Goal: Obtain resource: Obtain resource

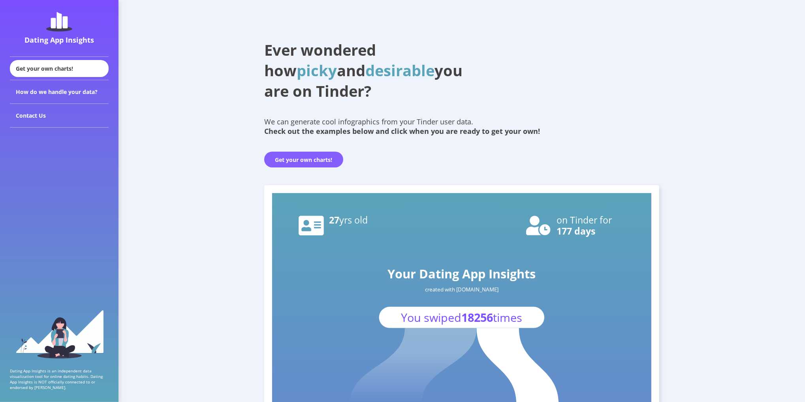
click at [276, 157] on button "Get your own charts!" at bounding box center [303, 160] width 79 height 16
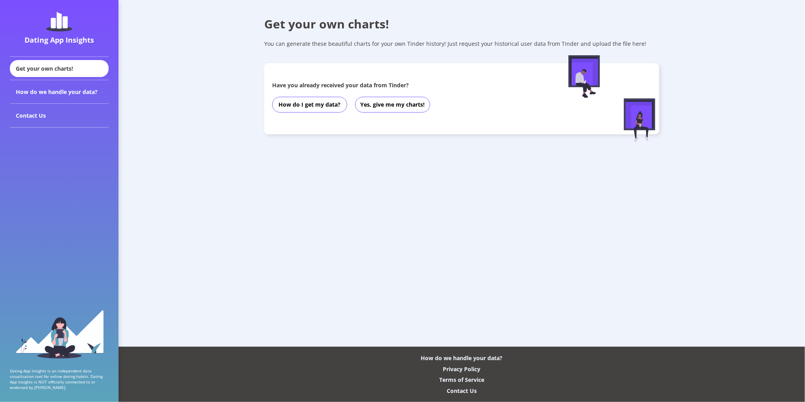
click at [314, 113] on div "How do I get my data? Yes, give me my charts!" at bounding box center [404, 105] width 265 height 24
click at [315, 105] on button "How do I get my data?" at bounding box center [309, 105] width 75 height 16
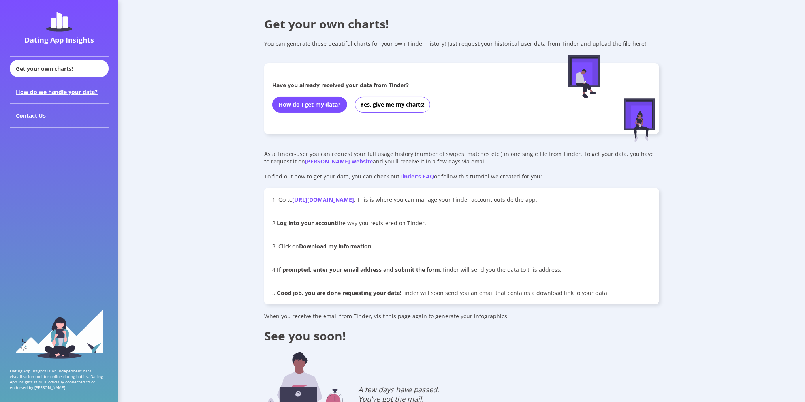
click at [17, 92] on div "How do we handle your data?" at bounding box center [59, 92] width 99 height 24
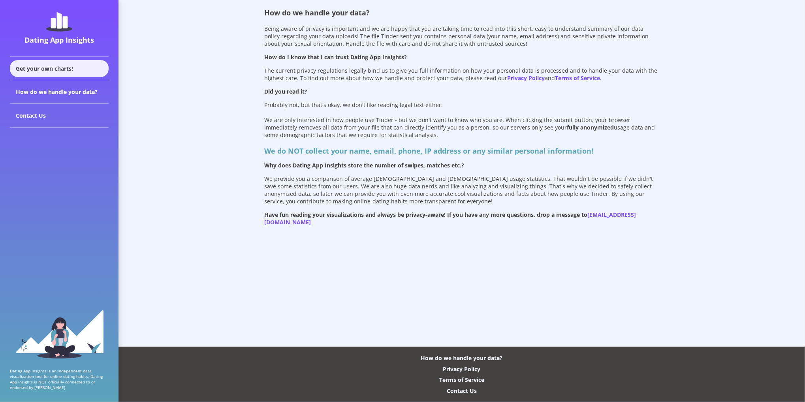
click at [47, 67] on div "Get your own charts!" at bounding box center [59, 68] width 99 height 17
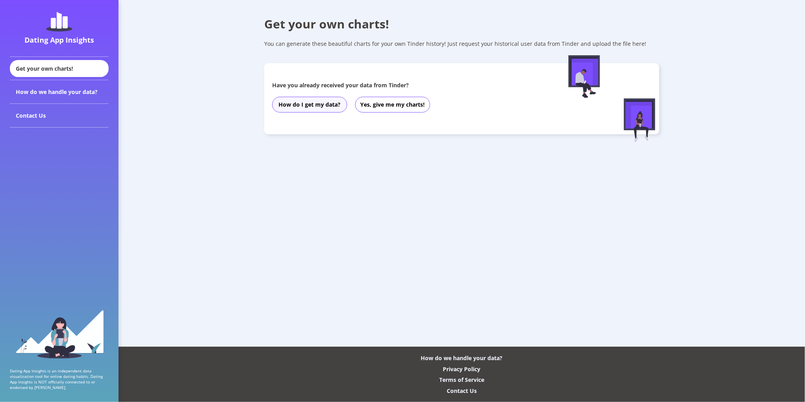
click at [302, 106] on button "How do I get my data?" at bounding box center [309, 105] width 75 height 16
